Goal: Information Seeking & Learning: Learn about a topic

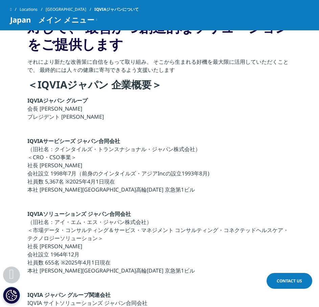
scroll to position [68, 0]
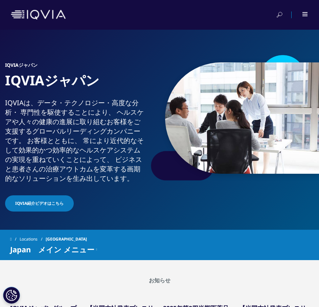
click at [303, 11] on div at bounding box center [300, 14] width 15 height 7
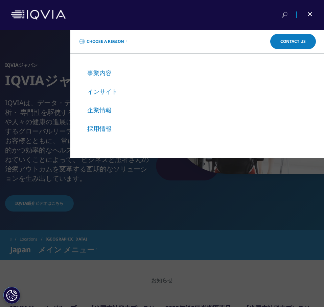
click at [96, 112] on link "企業情報" at bounding box center [99, 110] width 24 height 8
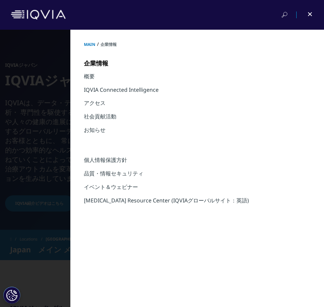
drag, startPoint x: 89, startPoint y: 81, endPoint x: 91, endPoint y: 77, distance: 4.0
click at [90, 81] on li "概要" at bounding box center [197, 80] width 226 height 14
click at [91, 77] on link "概要" at bounding box center [89, 76] width 11 height 7
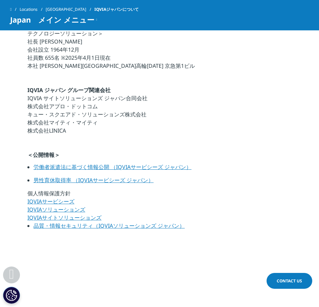
scroll to position [236, 0]
